Goal: Task Accomplishment & Management: Manage account settings

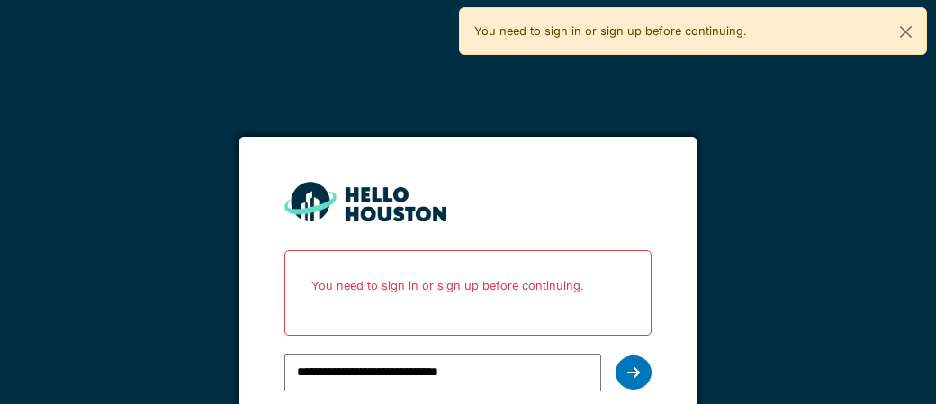
click at [633, 375] on icon at bounding box center [634, 373] width 13 height 14
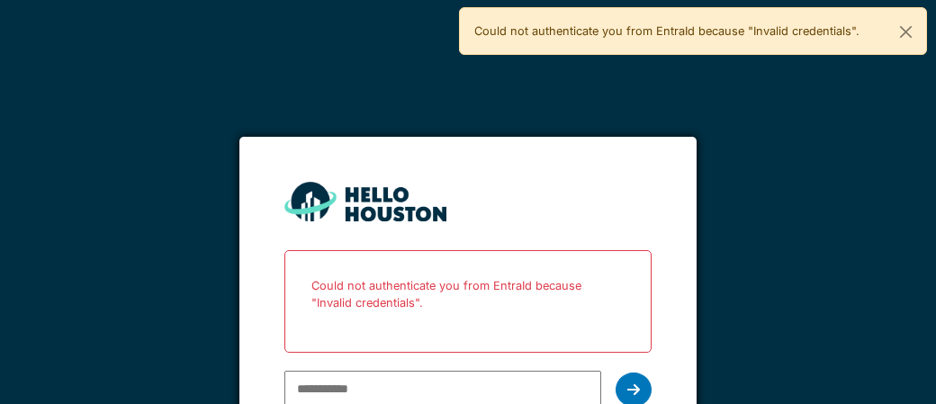
scroll to position [3, 0]
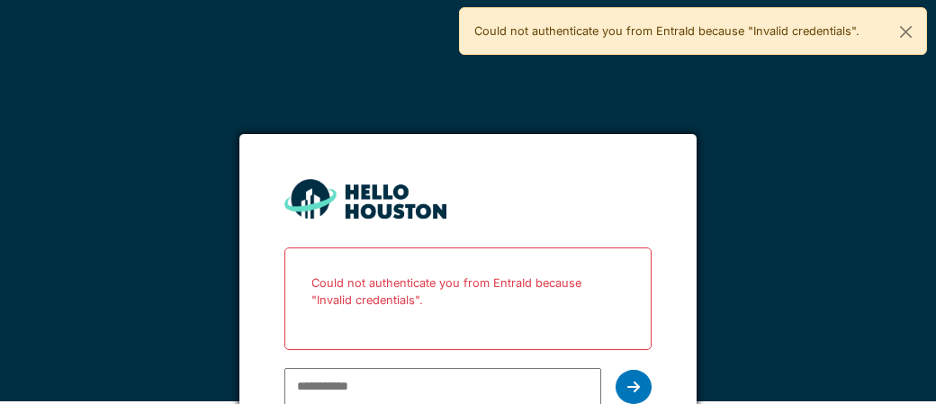
click at [439, 384] on input "email" at bounding box center [443, 387] width 316 height 38
type input "**********"
click at [637, 389] on icon at bounding box center [634, 387] width 13 height 14
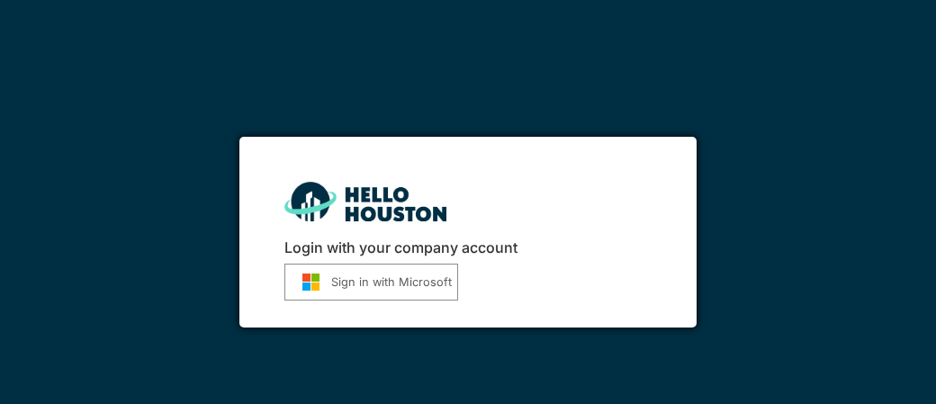
click at [381, 283] on button "Sign in with Microsoft" at bounding box center [372, 282] width 174 height 37
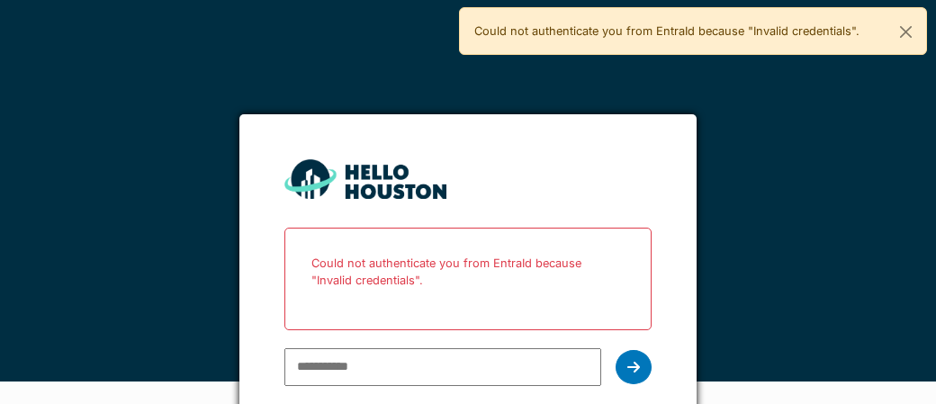
scroll to position [25, 0]
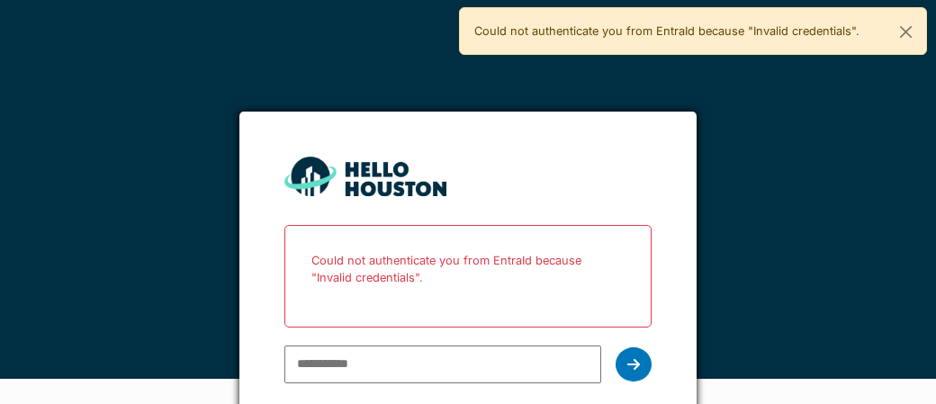
click at [411, 369] on input "email" at bounding box center [443, 365] width 316 height 38
type input "**********"
click at [632, 365] on icon at bounding box center [634, 364] width 13 height 14
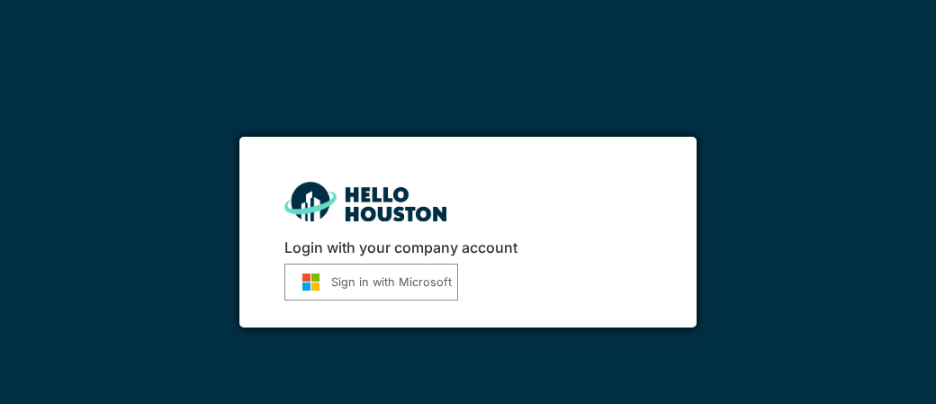
click at [380, 285] on button "Sign in with Microsoft" at bounding box center [372, 282] width 174 height 37
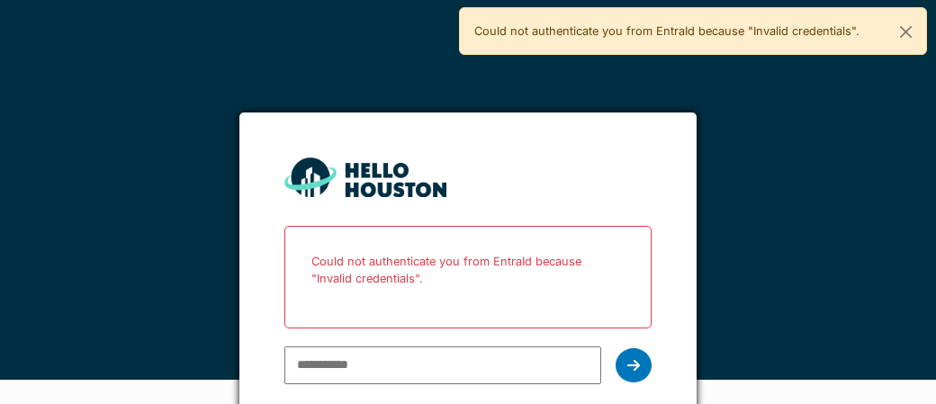
scroll to position [37, 0]
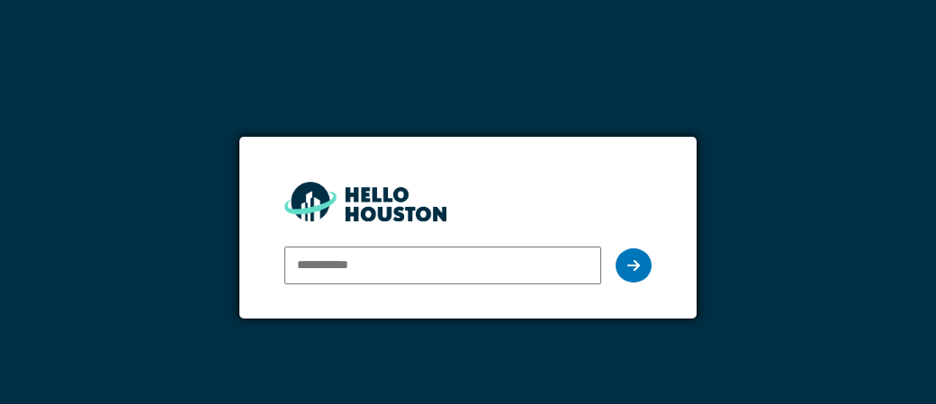
type input "**********"
click at [633, 266] on icon at bounding box center [634, 265] width 13 height 14
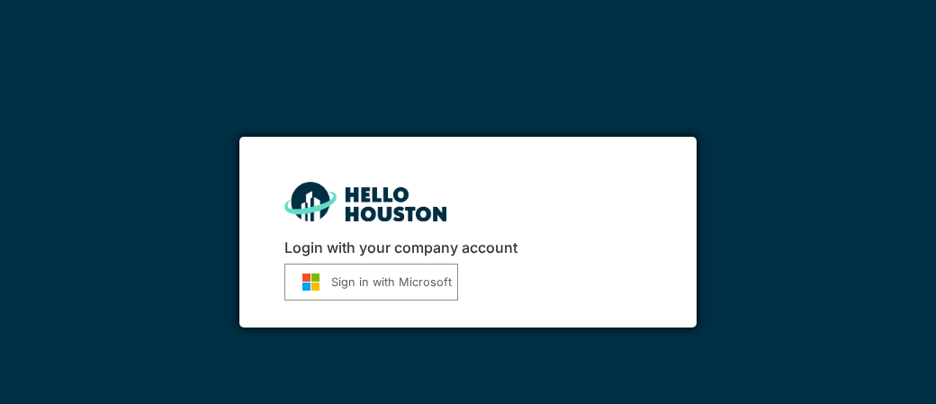
click at [402, 284] on button "Sign in with Microsoft" at bounding box center [372, 282] width 174 height 37
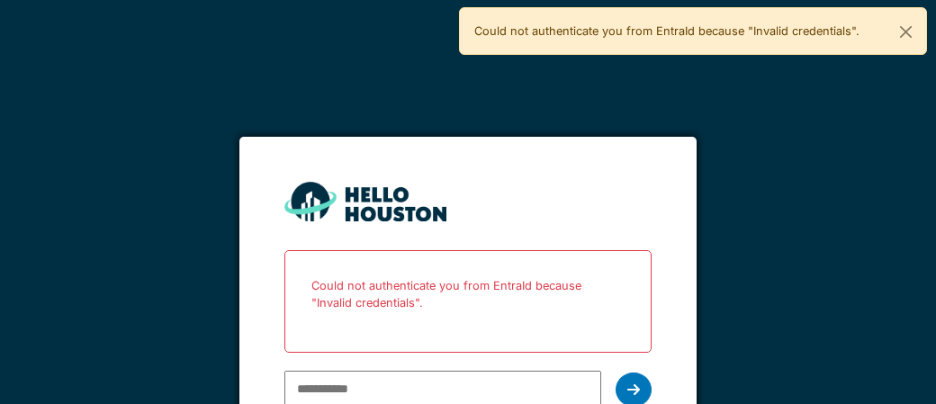
scroll to position [3, 0]
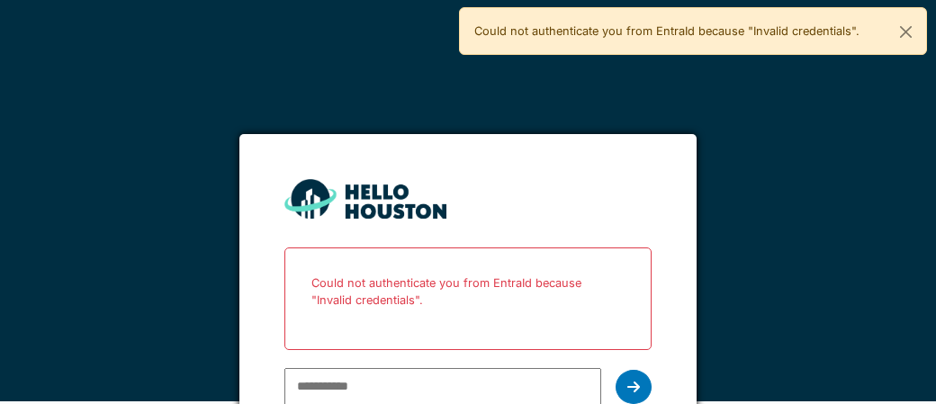
type input "**********"
click at [628, 386] on icon at bounding box center [634, 387] width 13 height 14
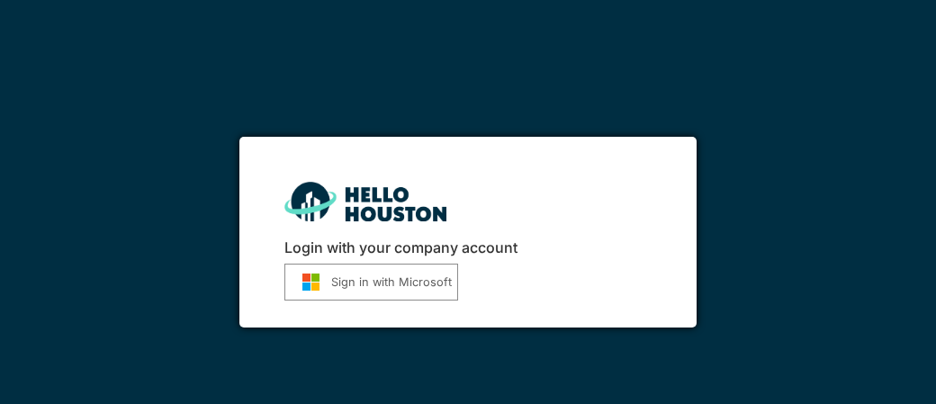
click at [375, 282] on button "Sign in with Microsoft" at bounding box center [372, 282] width 174 height 37
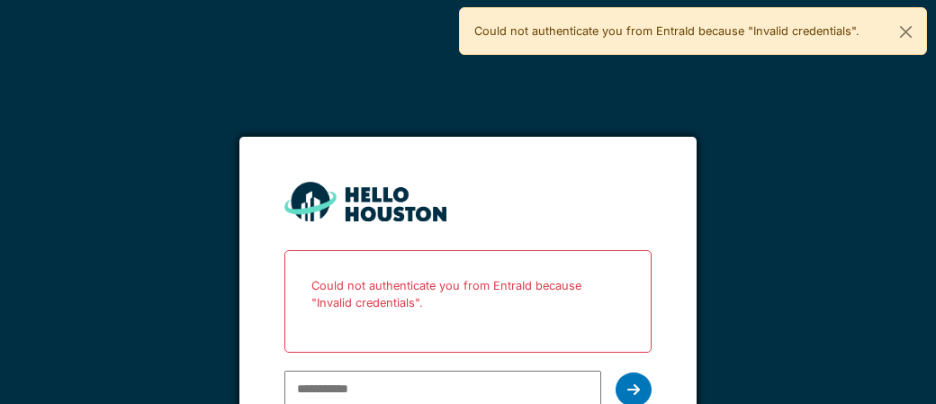
scroll to position [3, 0]
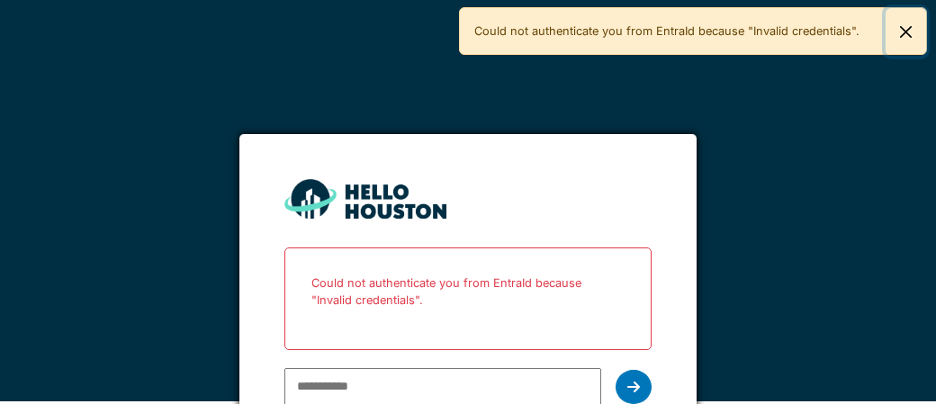
click at [907, 37] on button "Close" at bounding box center [906, 32] width 41 height 48
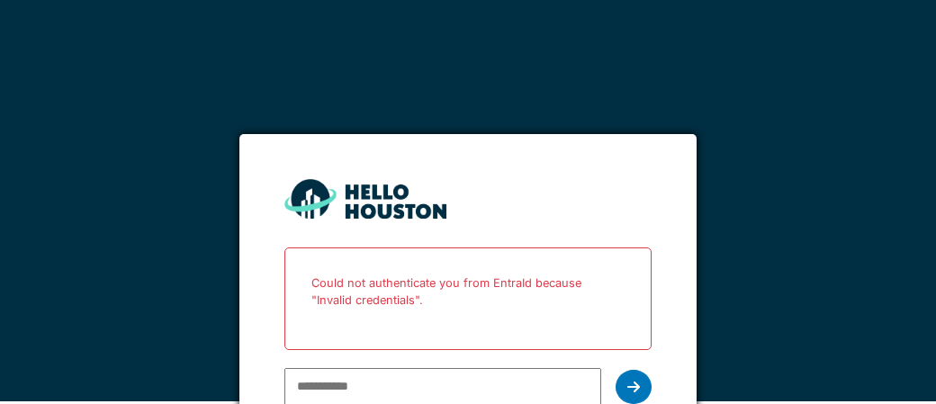
click at [465, 389] on input "email" at bounding box center [443, 387] width 316 height 38
type input "**********"
click at [631, 388] on icon at bounding box center [634, 387] width 13 height 14
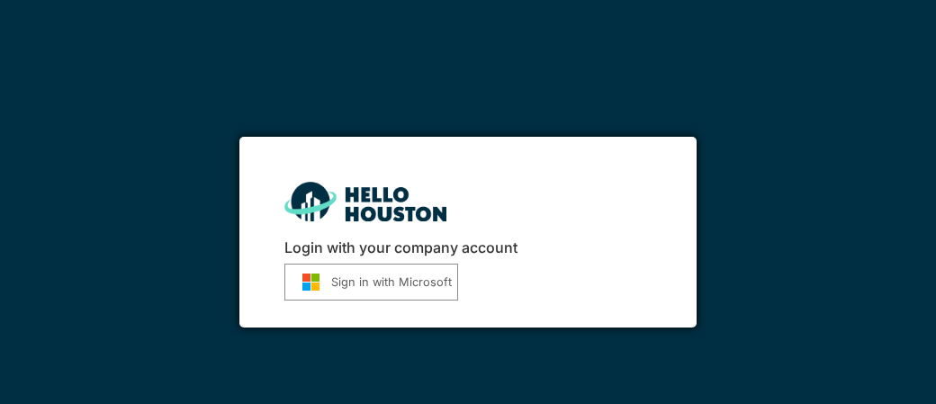
click at [365, 285] on button "Sign in with Microsoft" at bounding box center [372, 282] width 174 height 37
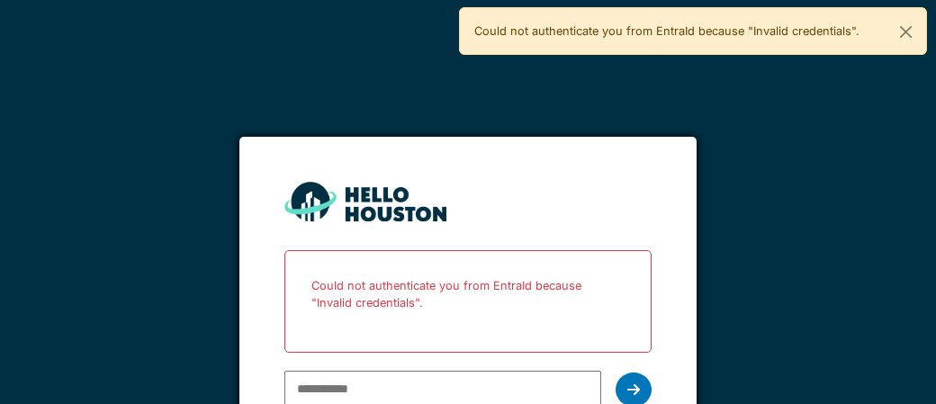
scroll to position [3, 0]
